Goal: Find specific page/section: Find specific page/section

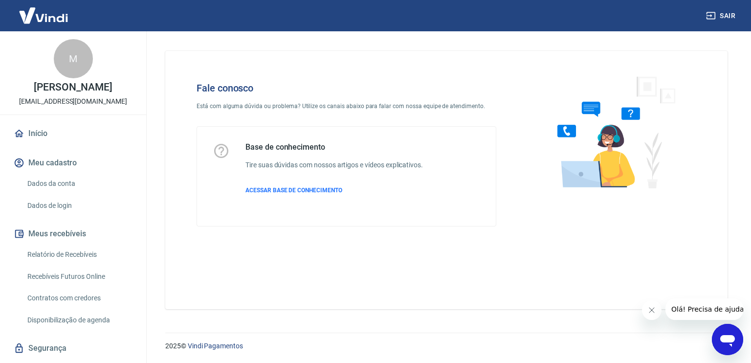
click at [45, 126] on link "Início" at bounding box center [73, 134] width 123 height 22
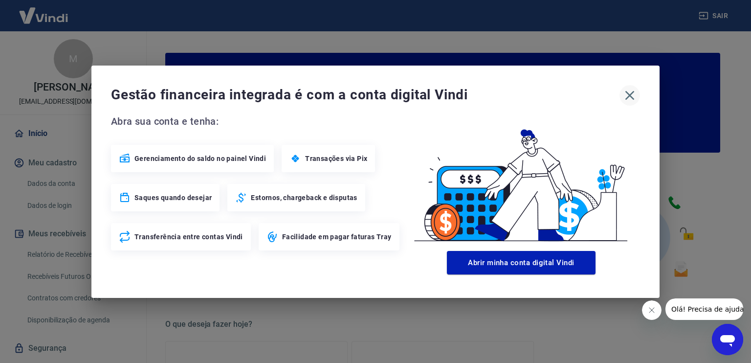
click at [634, 94] on icon "button" at bounding box center [630, 96] width 16 height 16
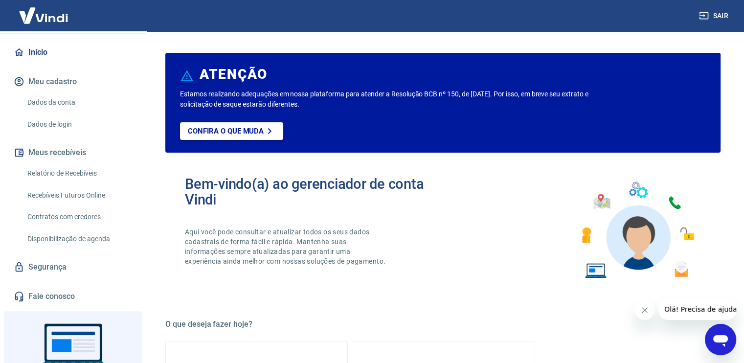
scroll to position [143, 0]
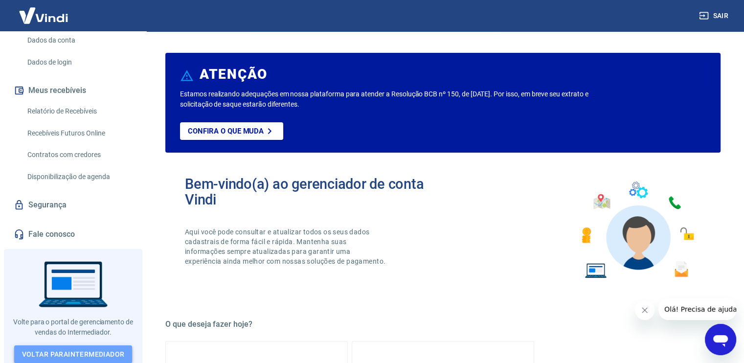
click at [52, 352] on link "Voltar para Intermediador" at bounding box center [73, 354] width 118 height 18
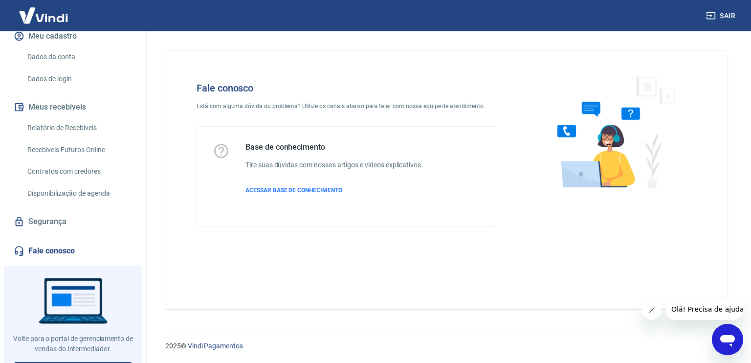
scroll to position [143, 0]
